Goal: Information Seeking & Learning: Check status

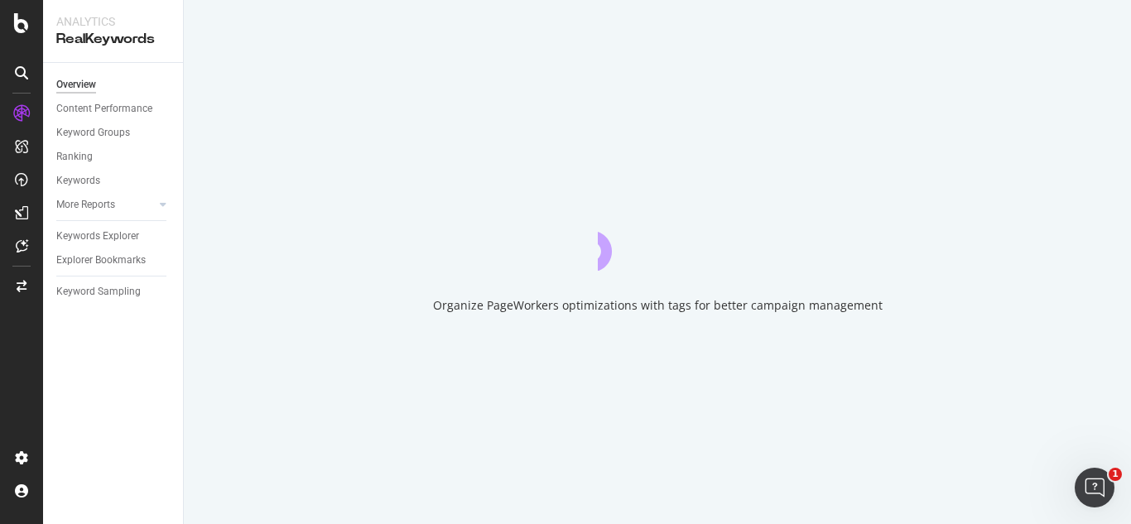
click at [646, 52] on div "Organize PageWorkers optimizations with tags for better campaign management" at bounding box center [657, 262] width 947 height 524
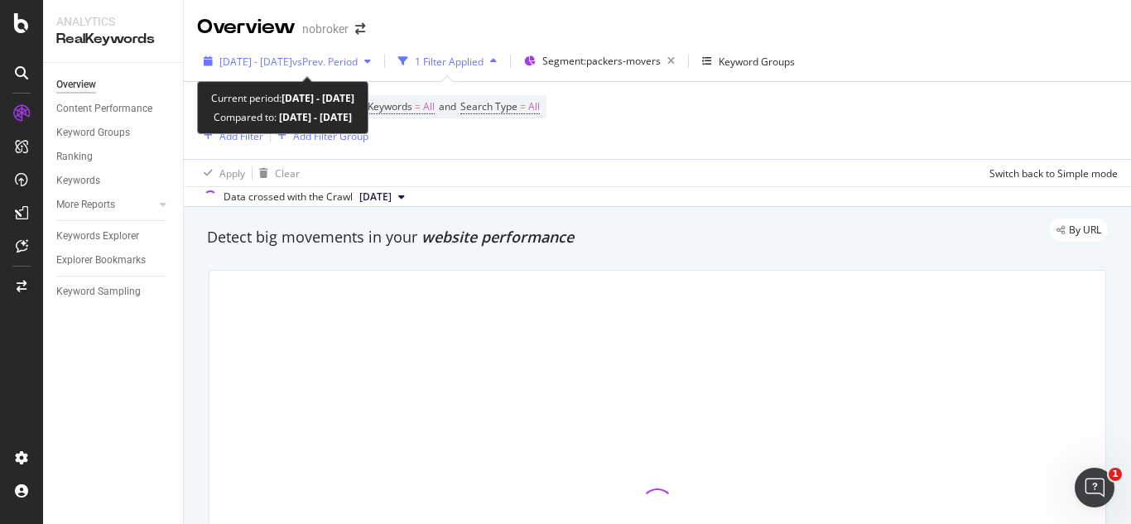
click at [378, 63] on div "button" at bounding box center [368, 61] width 20 height 10
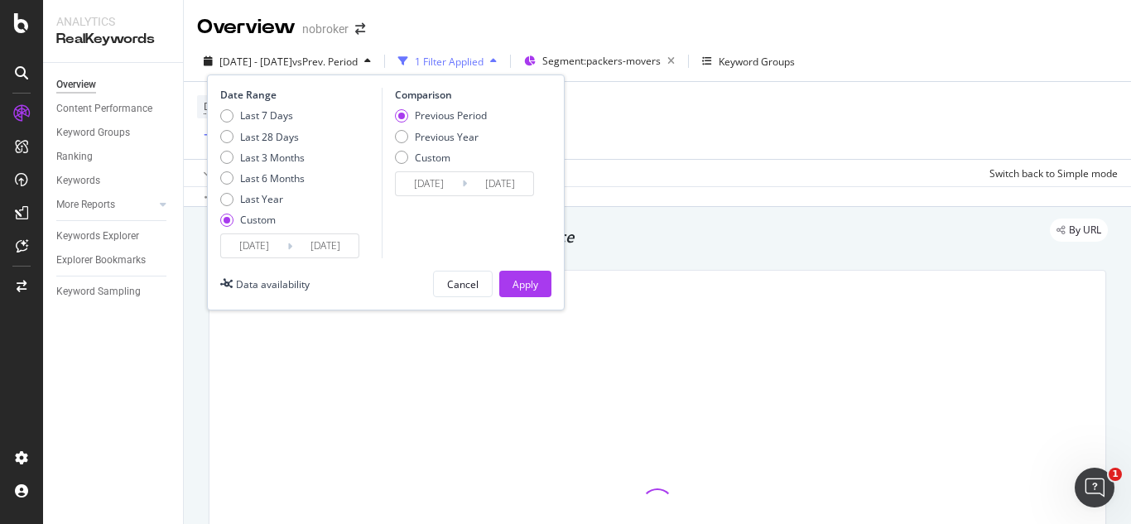
click at [330, 245] on input "2025/09/06" at bounding box center [325, 245] width 66 height 23
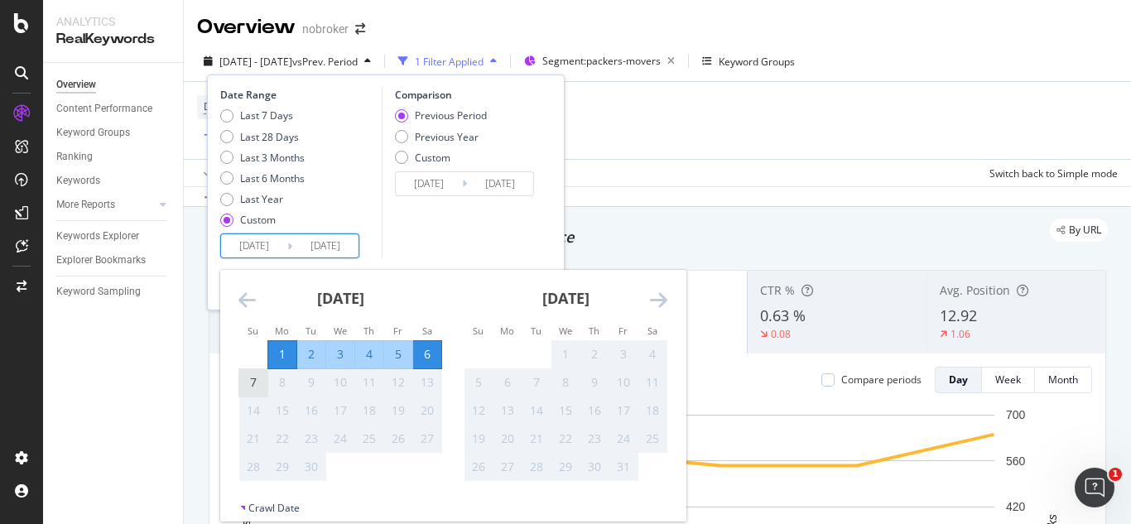
click at [252, 378] on div "7" at bounding box center [253, 382] width 28 height 17
type input "2025/09/07"
type input "2025/08/25"
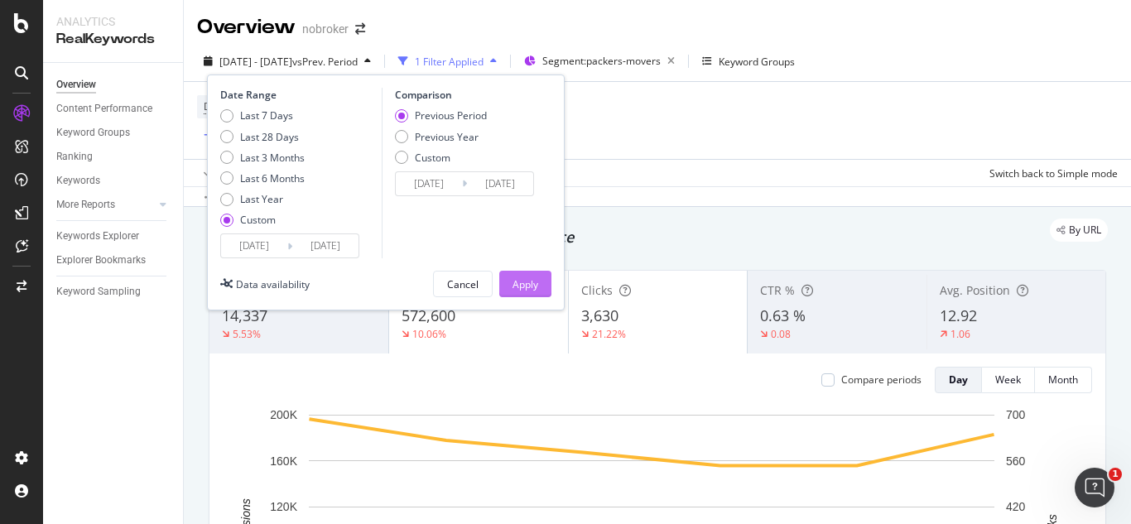
click at [525, 288] on div "Apply" at bounding box center [526, 284] width 26 height 14
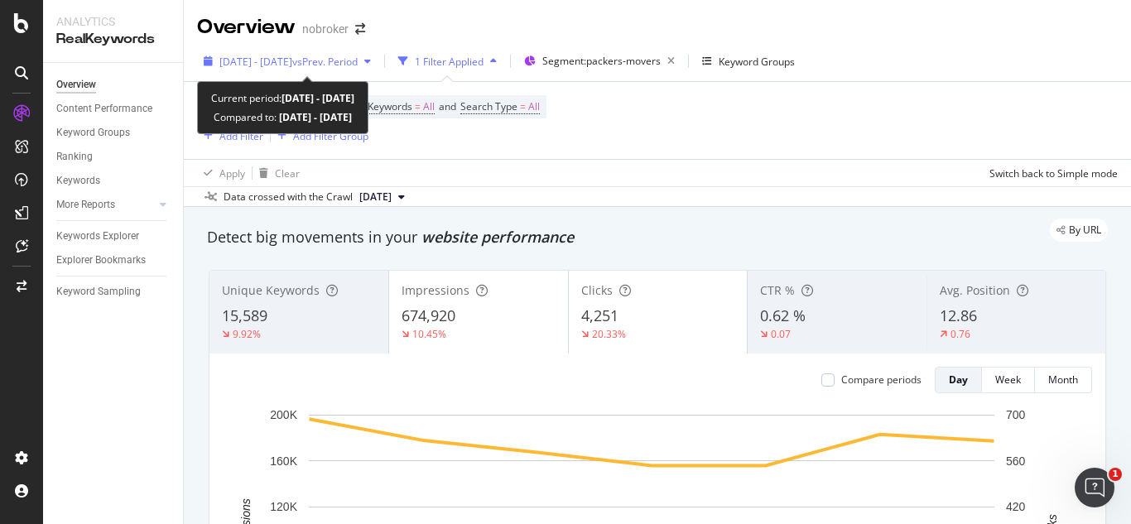
click at [350, 51] on div "2025 Sep. 1st - Sep. 7th vs Prev. Period" at bounding box center [287, 61] width 181 height 25
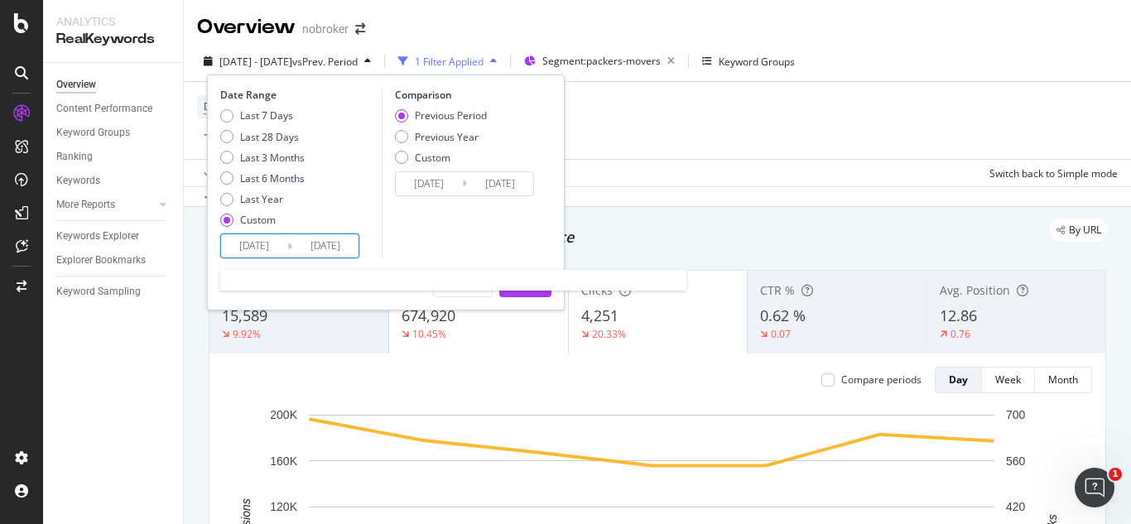
click at [282, 253] on input "2025/09/01" at bounding box center [254, 245] width 66 height 23
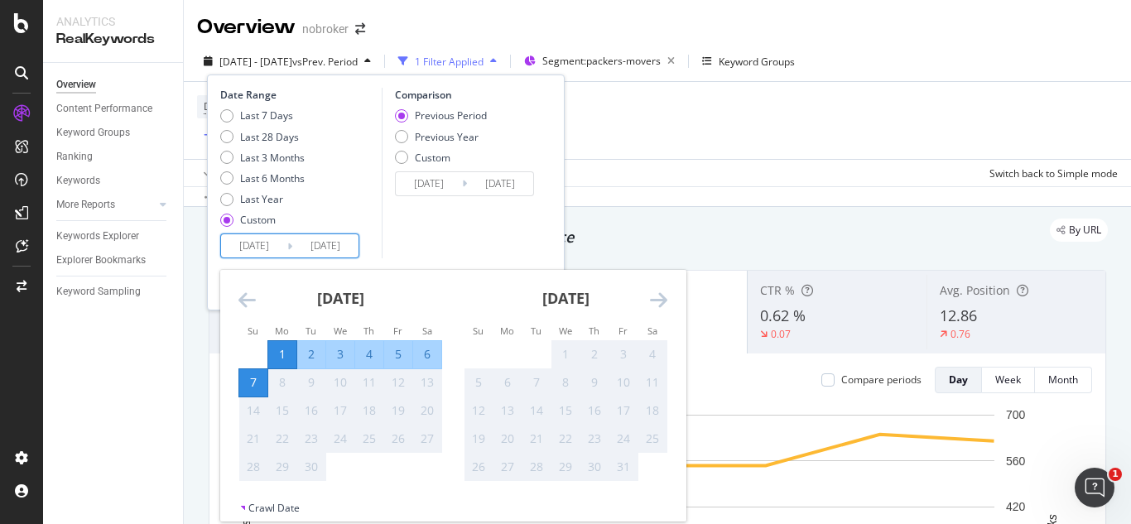
click at [244, 305] on icon "Move backward to switch to the previous month." at bounding box center [246, 300] width 17 height 20
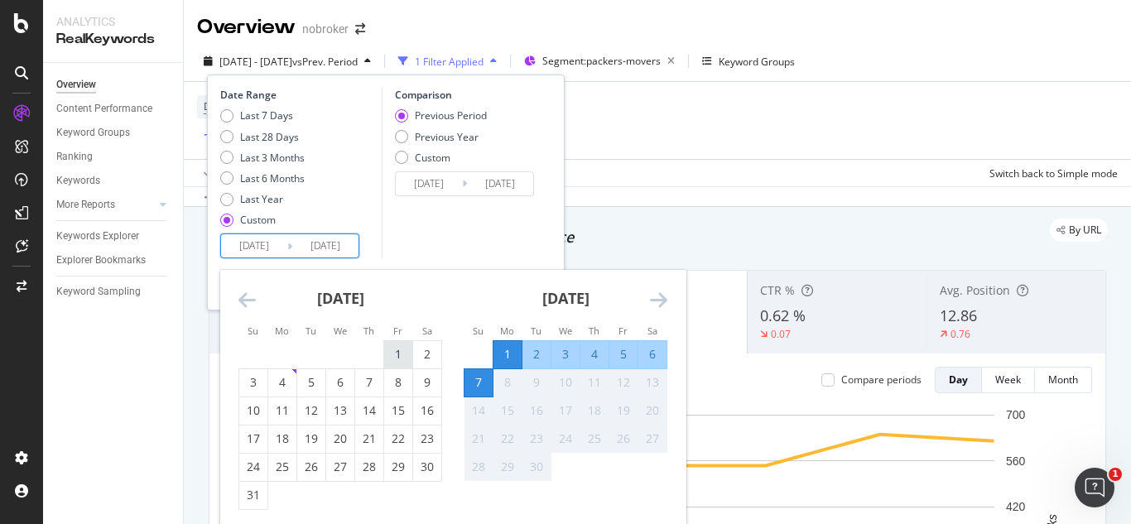
click at [404, 347] on div "1" at bounding box center [398, 354] width 28 height 17
type input "2025/08/01"
type input "2025/06/24"
type input "2025/07/31"
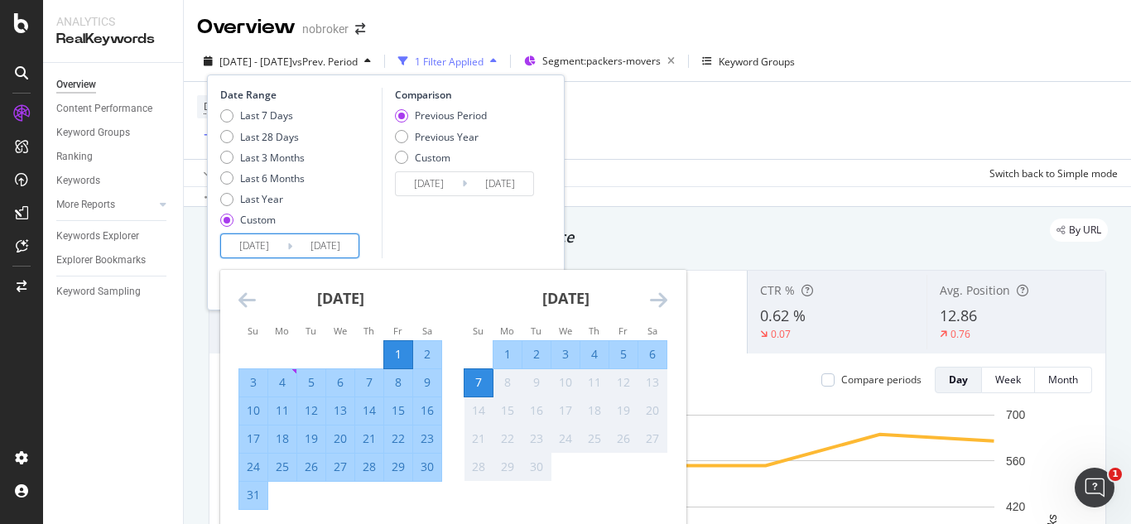
click at [252, 497] on div "31" at bounding box center [253, 495] width 28 height 17
type input "2025/08/31"
type input "2025/07/01"
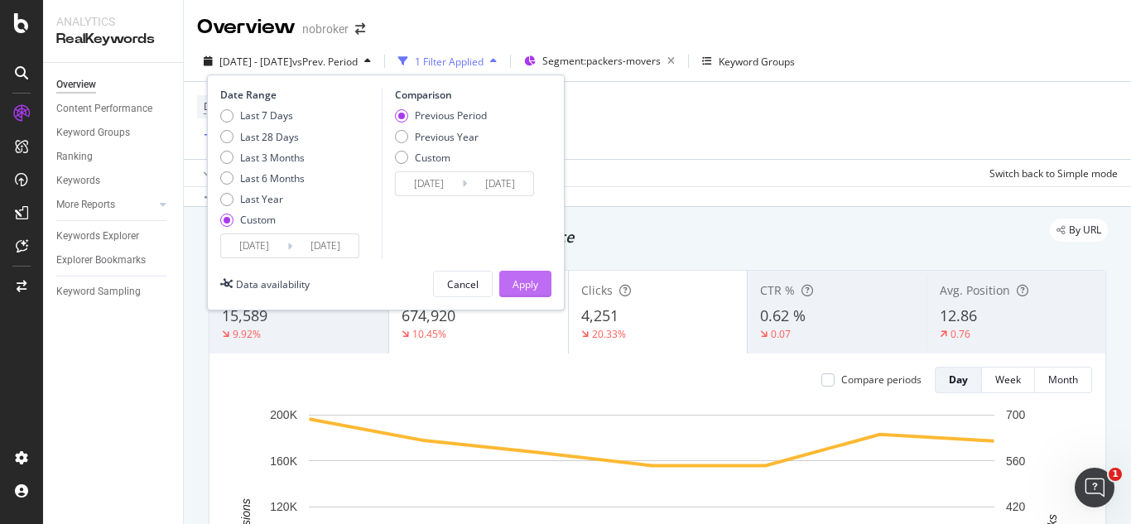
click at [501, 282] on button "Apply" at bounding box center [525, 284] width 52 height 26
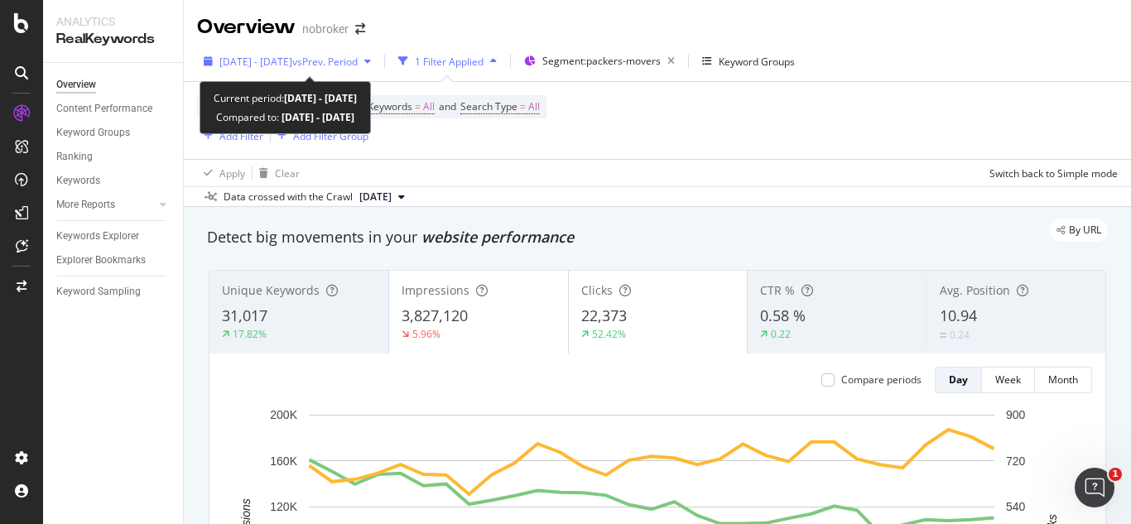
click at [292, 55] on span "2025 Aug. 1st - Aug. 31st" at bounding box center [255, 62] width 73 height 14
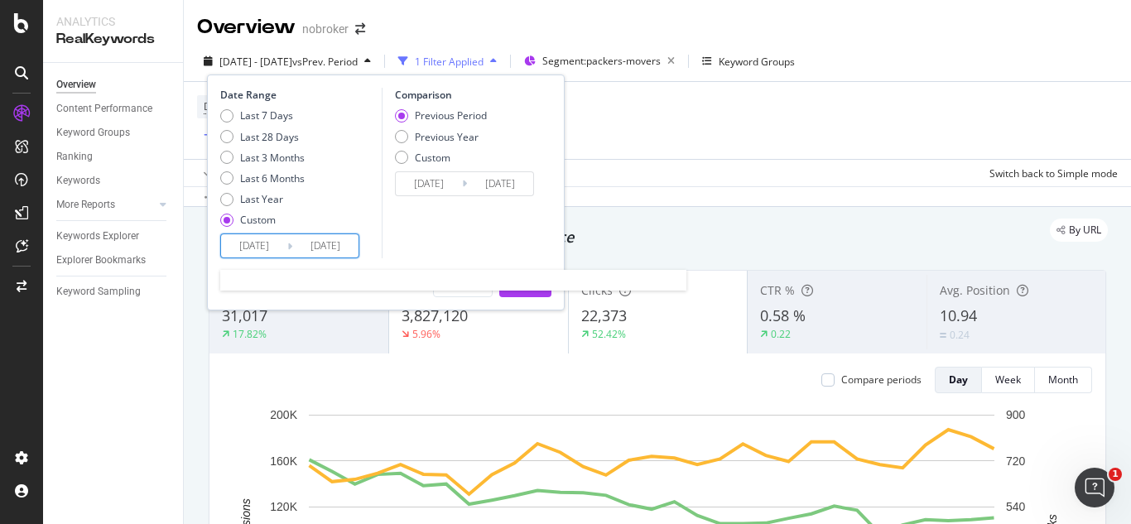
click at [262, 253] on input "2025/08/01" at bounding box center [254, 245] width 66 height 23
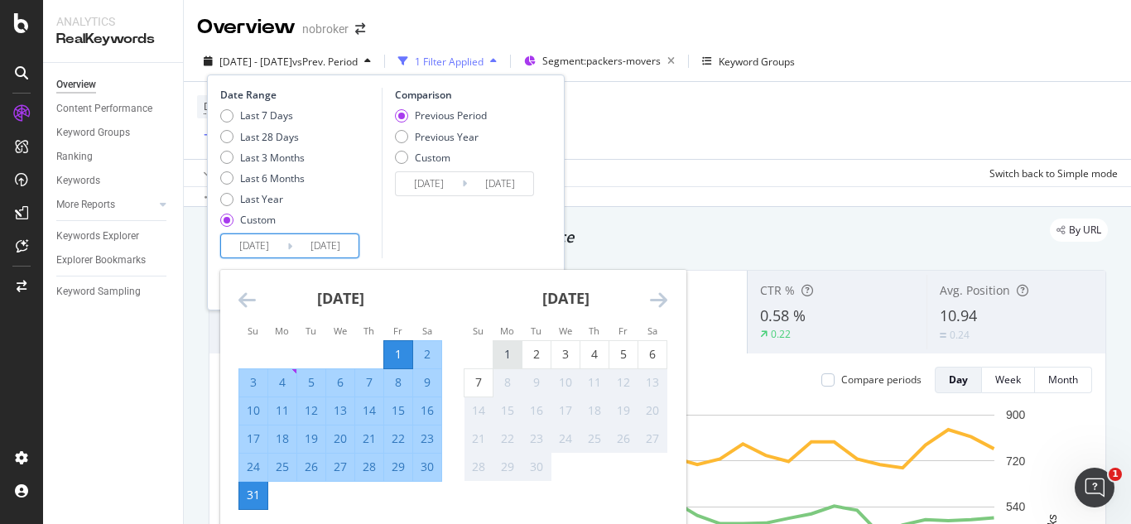
click at [513, 346] on div "1" at bounding box center [508, 354] width 28 height 17
type input "2025/09/01"
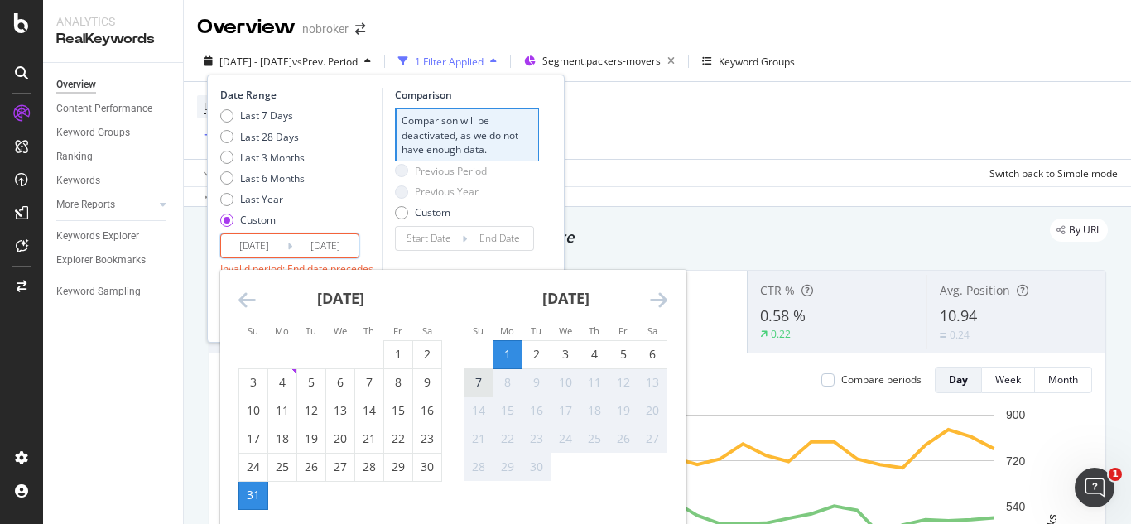
click at [486, 373] on div "7" at bounding box center [479, 382] width 28 height 27
type input "2025/09/07"
type input "2025/08/25"
type input "2025/08/31"
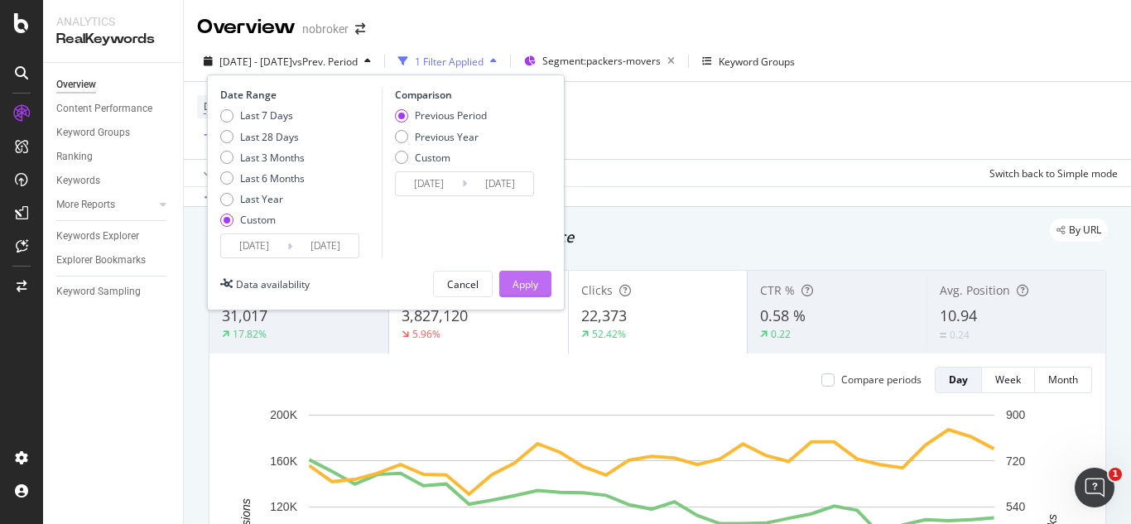
click at [542, 282] on button "Apply" at bounding box center [525, 284] width 52 height 26
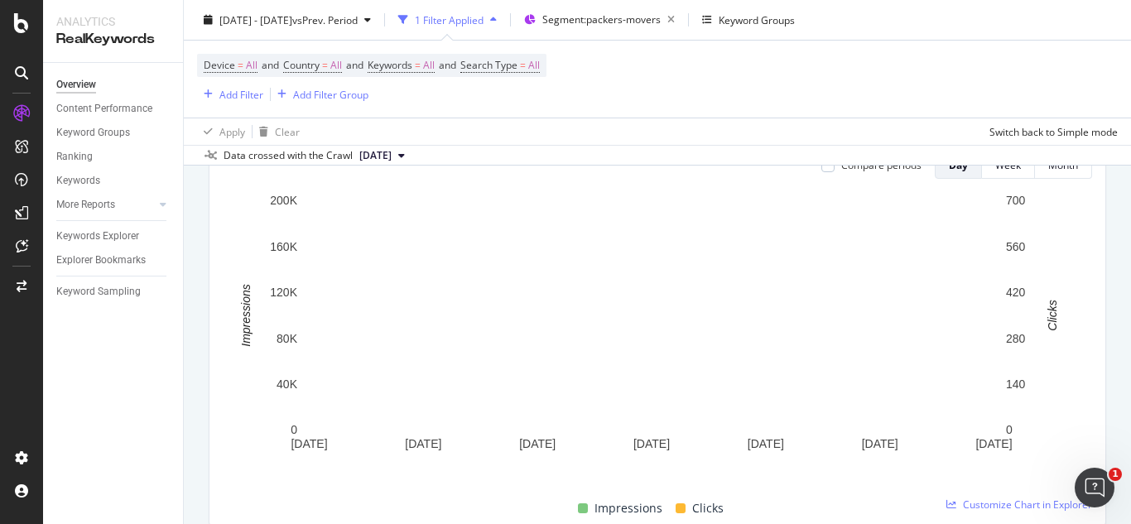
scroll to position [215, 0]
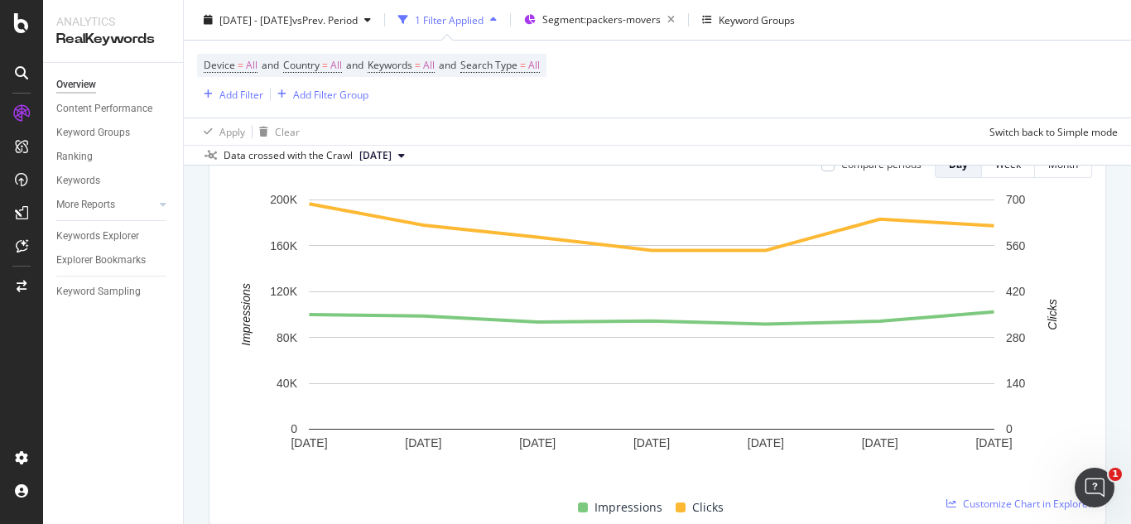
click at [498, 200] on rect "A chart." at bounding box center [652, 200] width 686 height 1
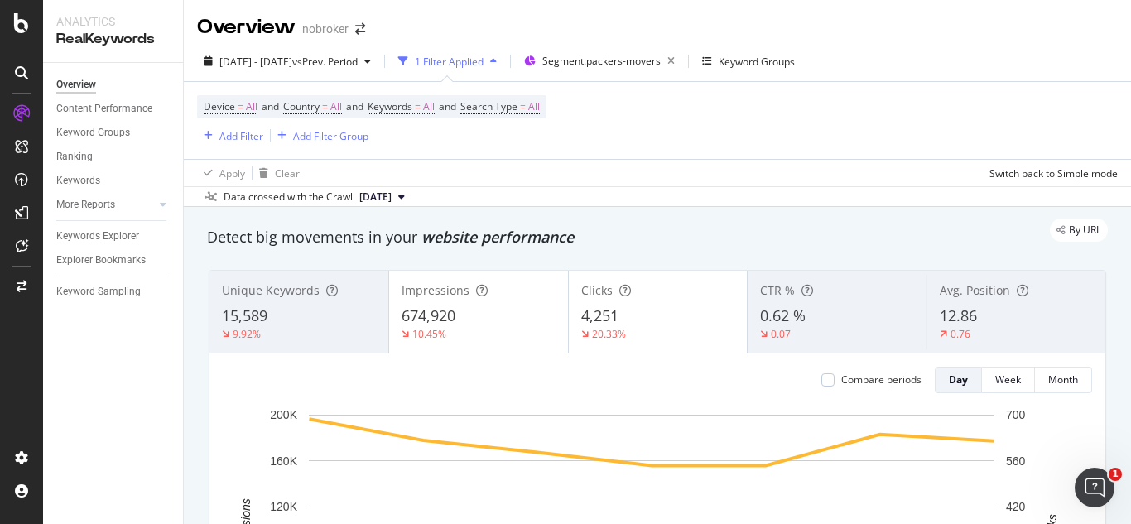
click at [768, 306] on span "0.62 %" at bounding box center [783, 316] width 46 height 20
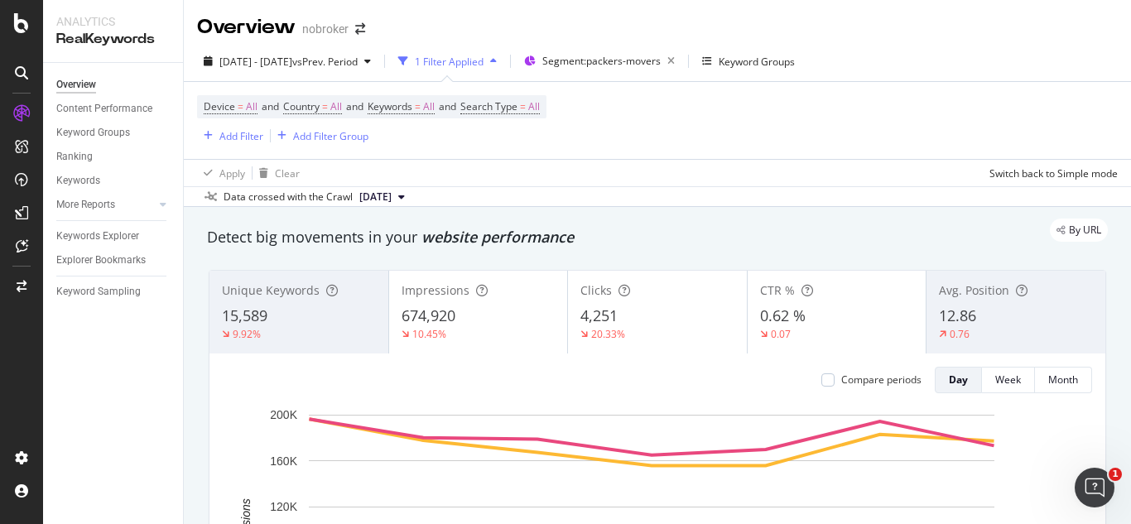
click at [966, 314] on span "12.86" at bounding box center [957, 316] width 37 height 20
